Goal: Task Accomplishment & Management: Use online tool/utility

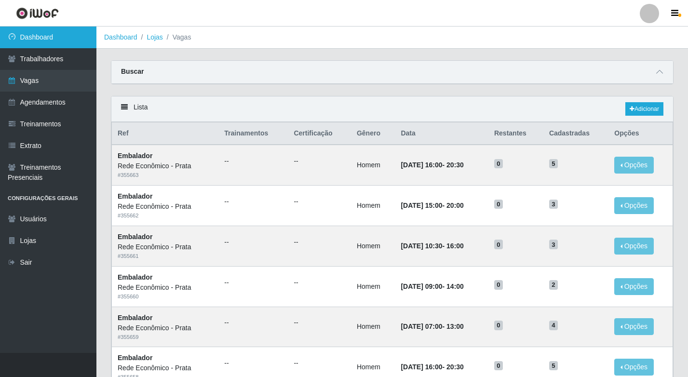
click at [55, 41] on link "Dashboard" at bounding box center [48, 38] width 96 height 22
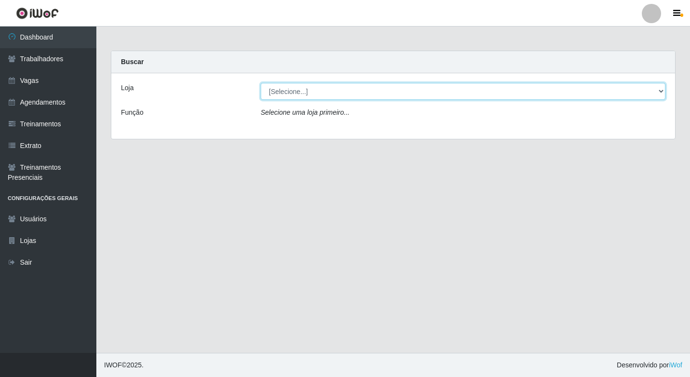
click at [472, 87] on select "[Selecione...] Rede Econômico - Prata" at bounding box center [463, 91] width 405 height 17
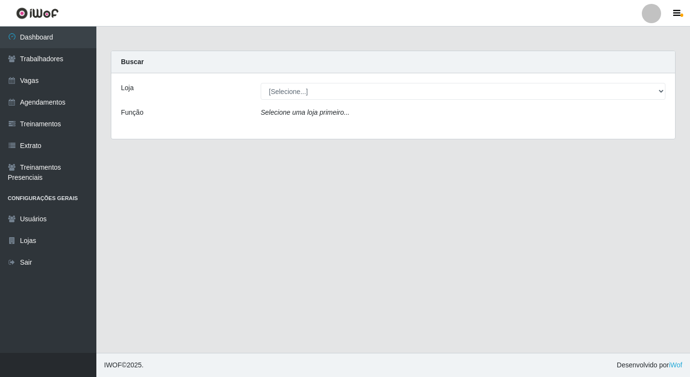
click at [472, 130] on div "Loja [Selecione...] Rede Econômico - Prata Função Selecione uma loja primeiro..." at bounding box center [393, 106] width 564 height 66
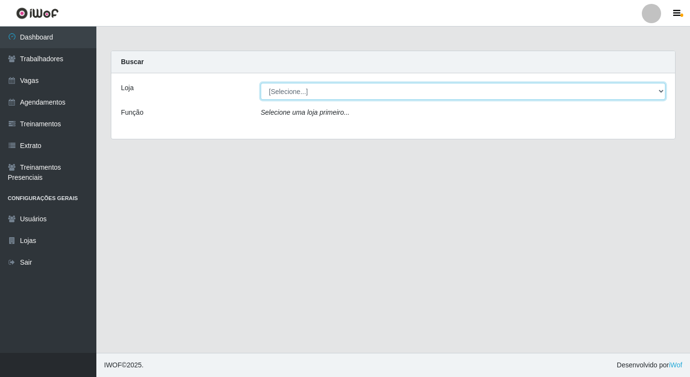
click at [472, 92] on select "[Selecione...] Rede Econômico - Prata" at bounding box center [463, 91] width 405 height 17
select select "192"
click at [261, 83] on select "[Selecione...] Rede Econômico - Prata" at bounding box center [463, 91] width 405 height 17
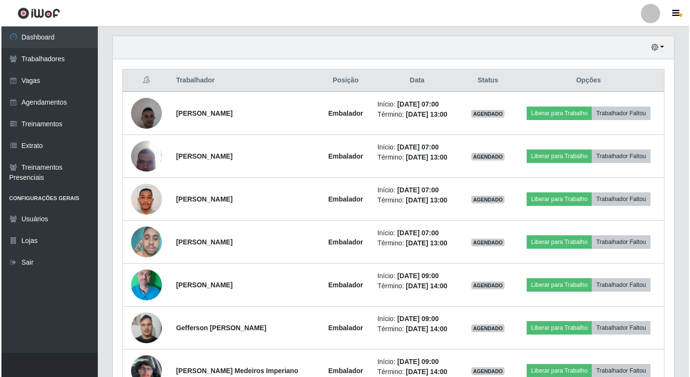
scroll to position [386, 0]
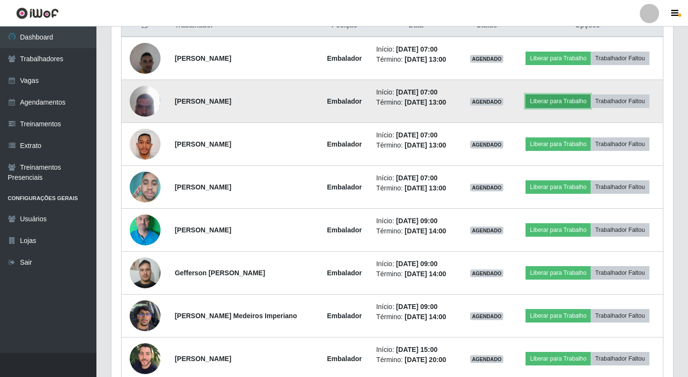
click at [472, 100] on button "Liberar para Trabalho" at bounding box center [557, 100] width 65 height 13
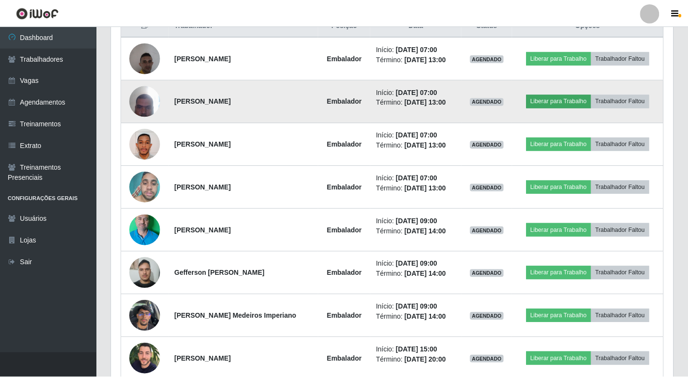
scroll to position [200, 557]
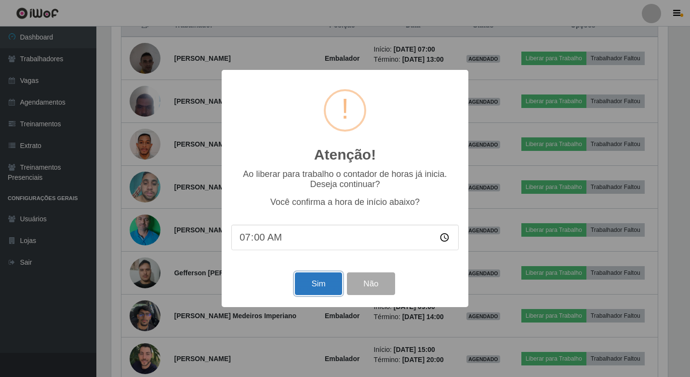
click at [320, 281] on button "Sim" at bounding box center [318, 283] width 47 height 23
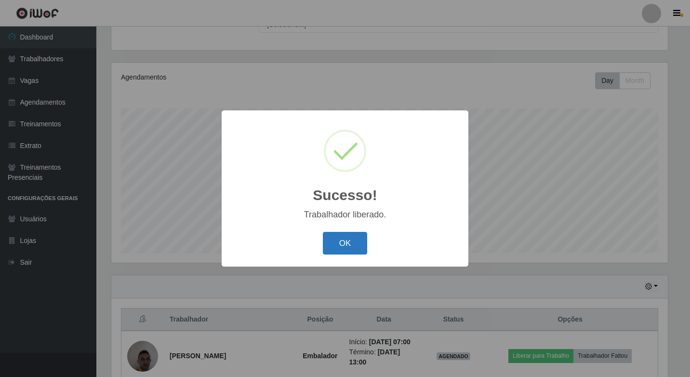
click at [353, 242] on button "OK" at bounding box center [345, 243] width 45 height 23
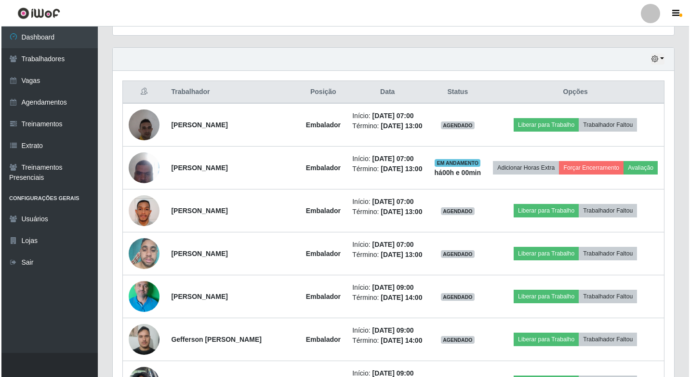
scroll to position [333, 0]
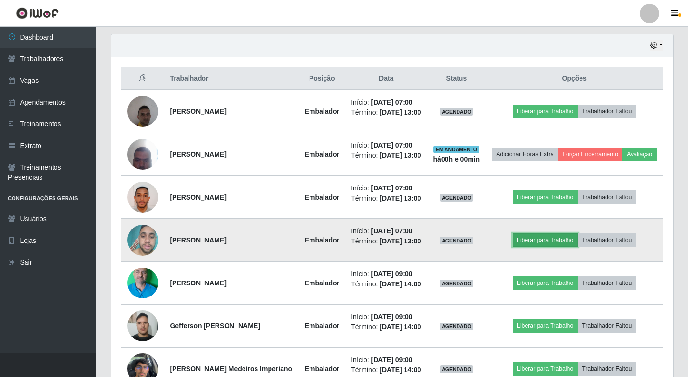
click at [472, 247] on button "Liberar para Trabalho" at bounding box center [544, 239] width 65 height 13
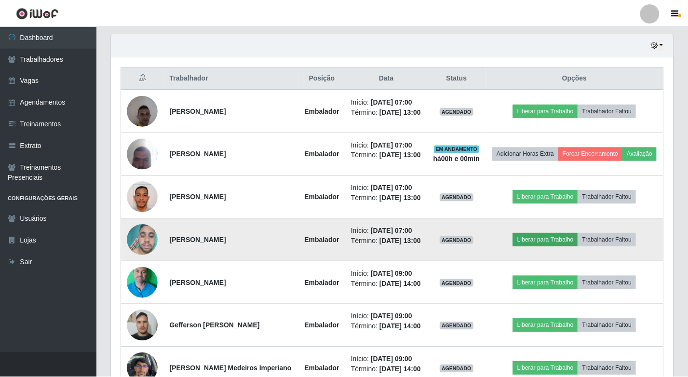
scroll to position [200, 557]
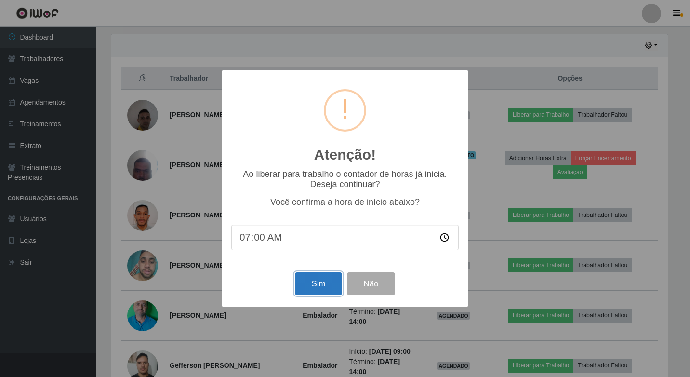
click at [320, 281] on button "Sim" at bounding box center [318, 283] width 47 height 23
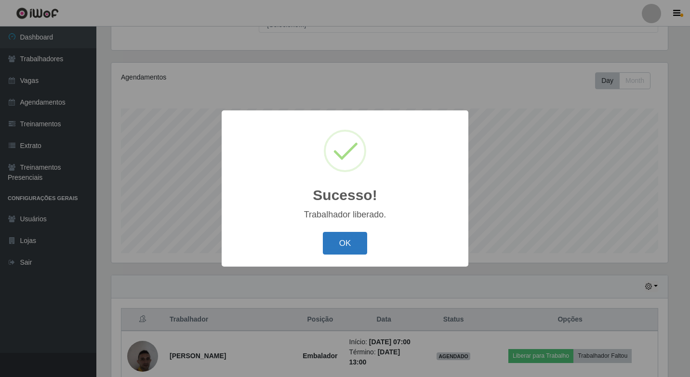
click at [339, 240] on button "OK" at bounding box center [345, 243] width 45 height 23
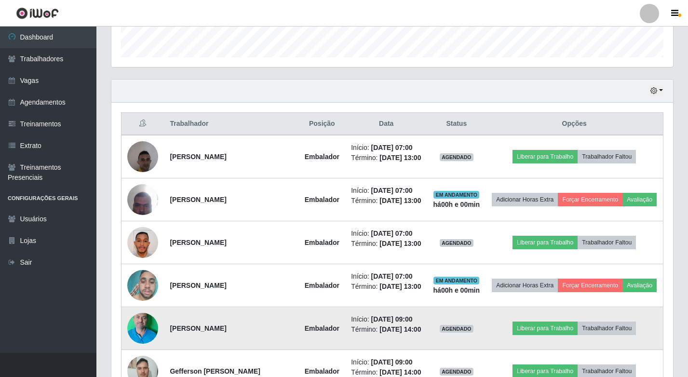
scroll to position [236, 0]
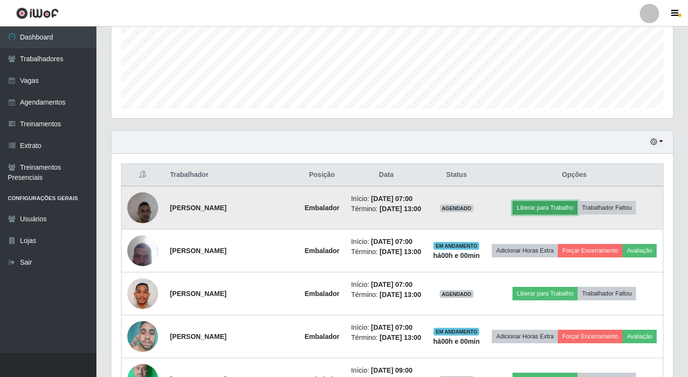
click at [472, 213] on button "Liberar para Trabalho" at bounding box center [544, 207] width 65 height 13
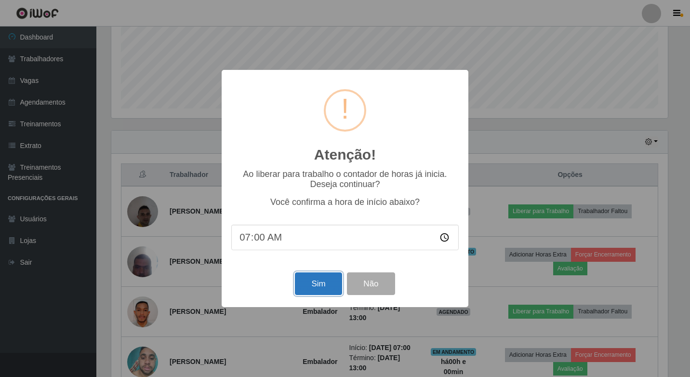
click at [298, 281] on button "Sim" at bounding box center [318, 283] width 47 height 23
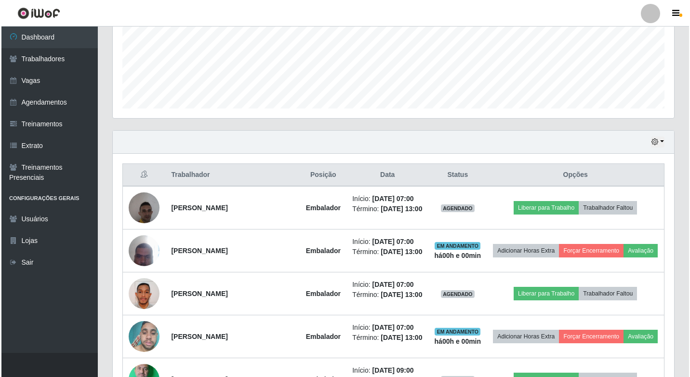
scroll to position [0, 0]
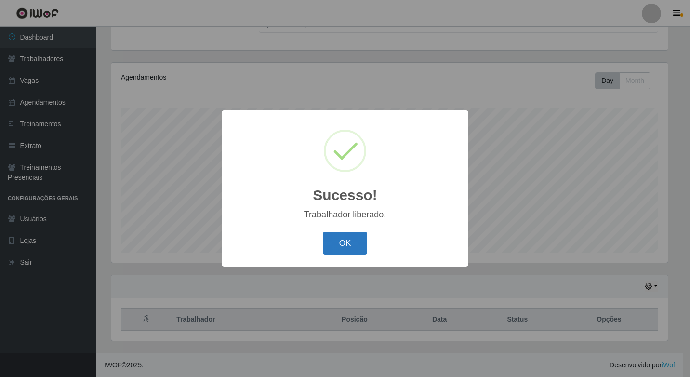
click at [328, 245] on button "OK" at bounding box center [345, 243] width 45 height 23
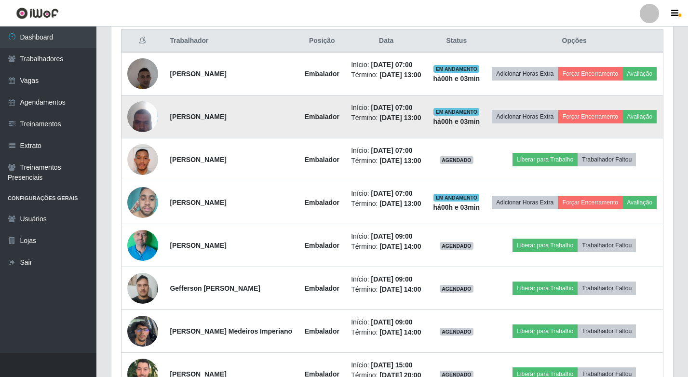
scroll to position [477, 0]
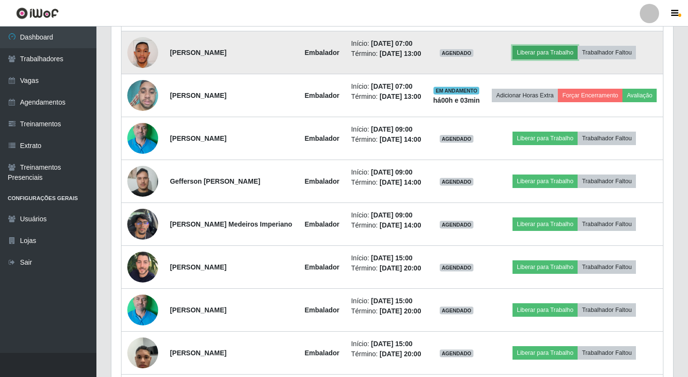
click at [472, 59] on button "Liberar para Trabalho" at bounding box center [544, 52] width 65 height 13
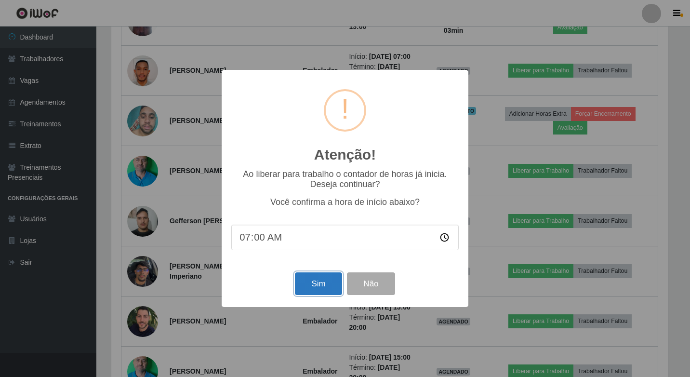
click at [328, 281] on button "Sim" at bounding box center [318, 283] width 47 height 23
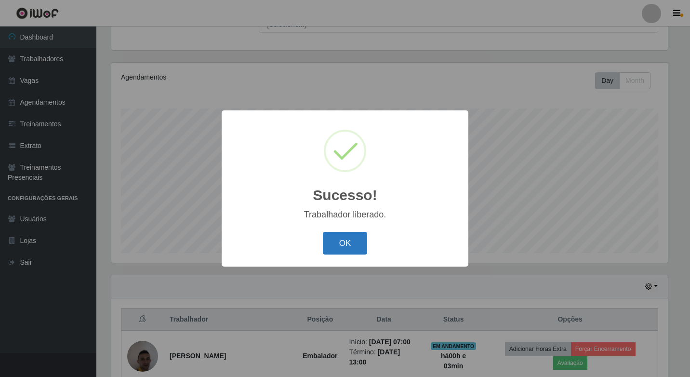
click at [342, 237] on button "OK" at bounding box center [345, 243] width 45 height 23
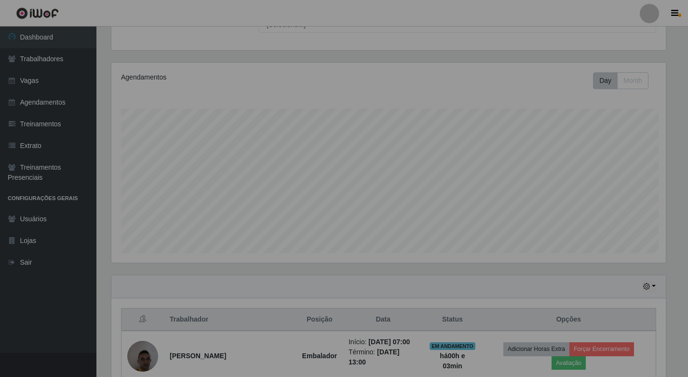
scroll to position [200, 561]
